Goal: Task Accomplishment & Management: Manage account settings

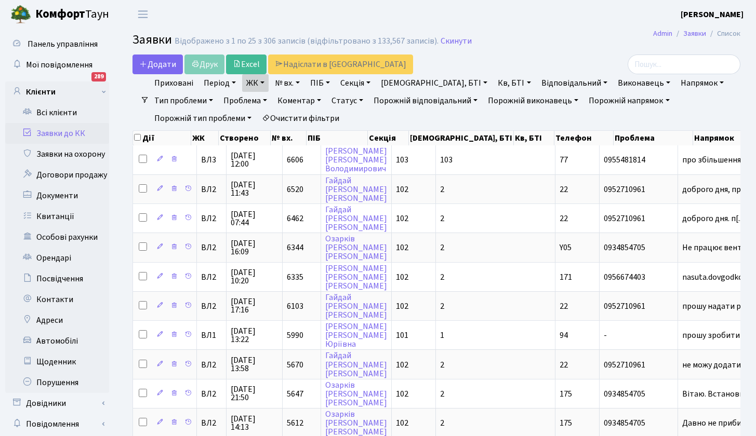
select select "25"
click at [62, 112] on link "Всі клієнти" at bounding box center [57, 112] width 104 height 21
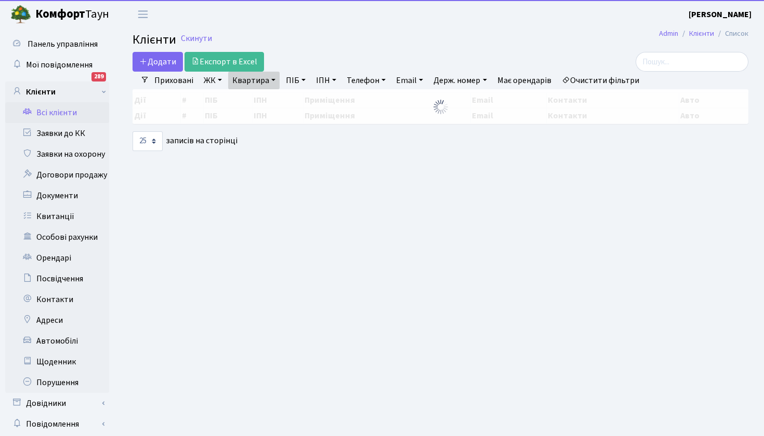
select select "25"
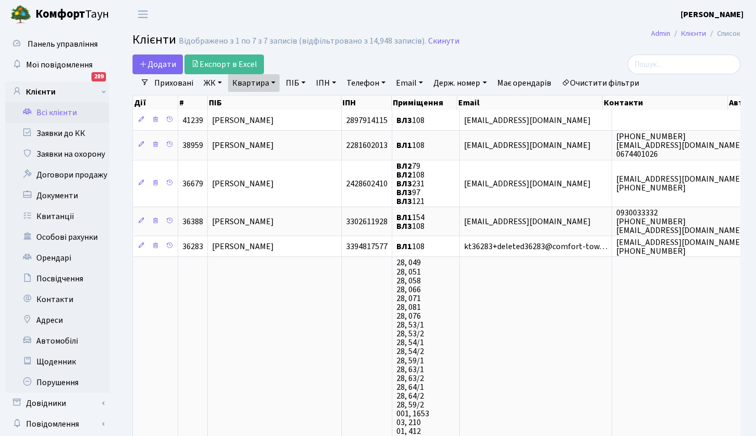
click at [274, 84] on link "Квартира" at bounding box center [253, 83] width 51 height 18
drag, startPoint x: 259, startPoint y: 104, endPoint x: 219, endPoint y: 100, distance: 40.2
click at [252, 85] on link "Квартира" at bounding box center [253, 83] width 51 height 18
type input "33"
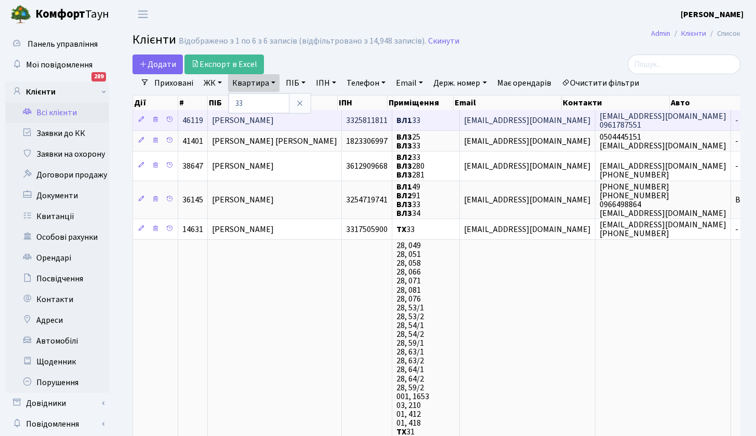
click at [274, 119] on span "Черуха Микола Анатолійович" at bounding box center [243, 120] width 62 height 11
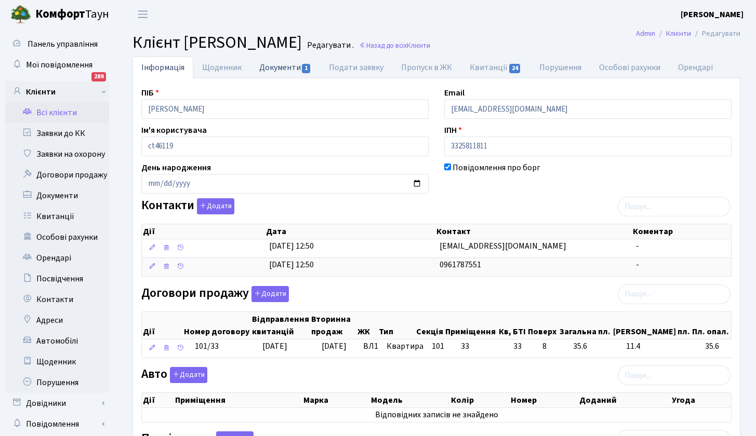
click at [289, 65] on link "Документи 1" at bounding box center [285, 67] width 70 height 21
select select "25"
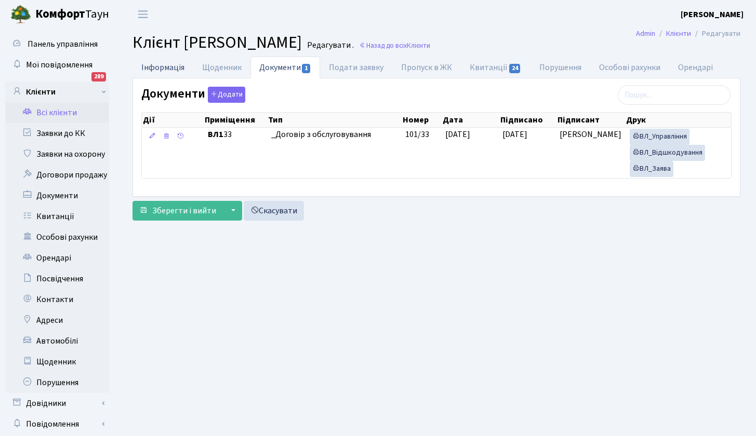
click at [169, 67] on link "Інформація" at bounding box center [162, 67] width 61 height 21
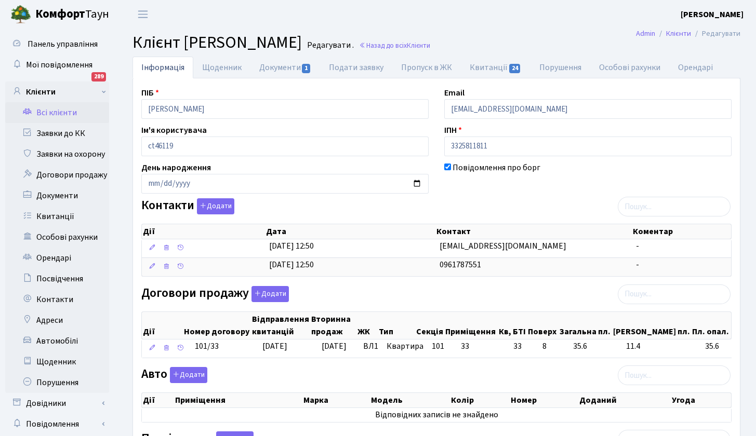
click at [64, 112] on link "Всі клієнти" at bounding box center [57, 112] width 104 height 21
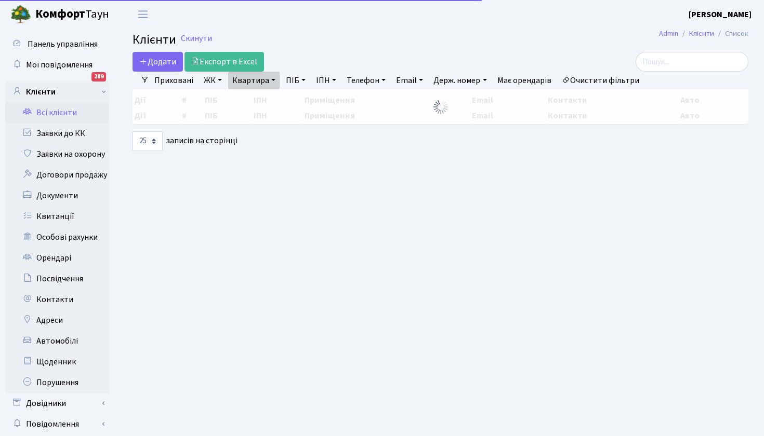
select select "25"
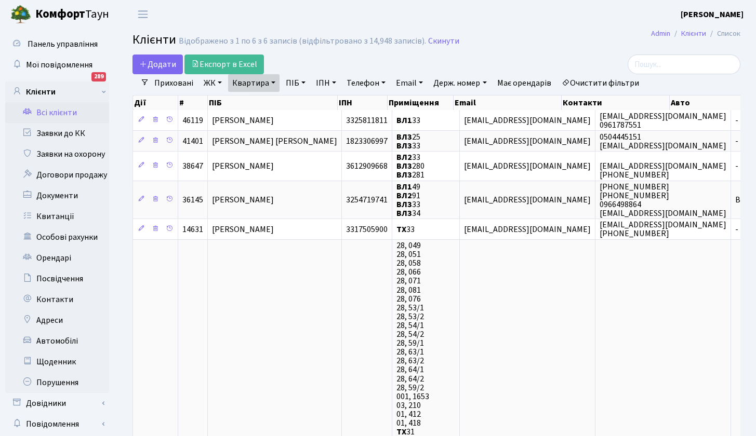
click at [274, 83] on link "Квартира" at bounding box center [253, 83] width 51 height 18
type input "27"
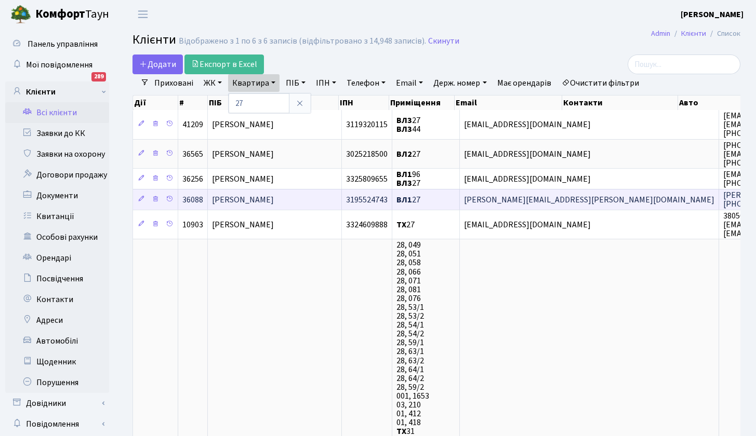
click at [258, 199] on span "Ждан Ірина Вікторівна" at bounding box center [243, 199] width 62 height 11
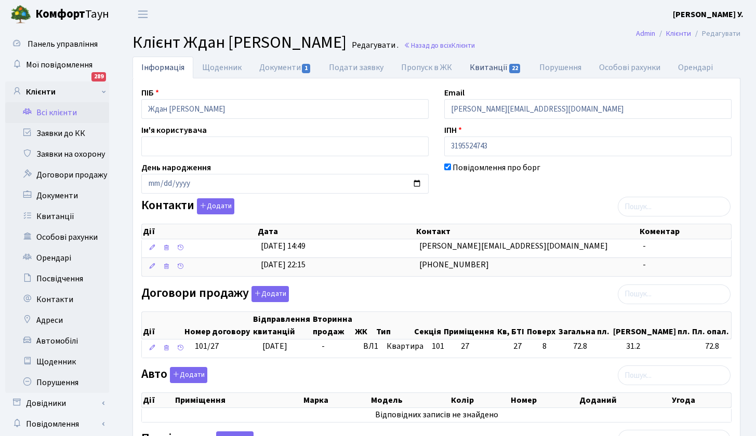
click at [486, 69] on link "Квитанції 22" at bounding box center [495, 67] width 69 height 21
select select "25"
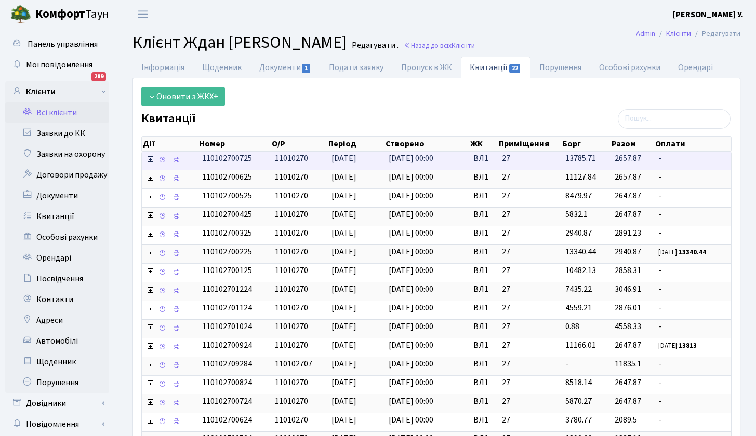
click at [587, 157] on span "13785.71" at bounding box center [580, 158] width 31 height 11
click at [175, 159] on icon at bounding box center [175, 159] width 7 height 7
